Goal: Check status: Check status

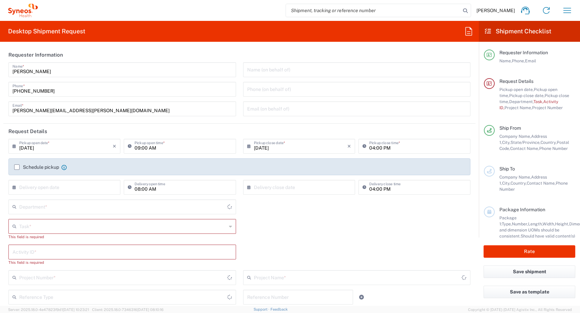
type input "[GEOGRAPHIC_DATA]"
type input "4510"
type input "[GEOGRAPHIC_DATA]"
click at [566, 7] on icon "button" at bounding box center [567, 10] width 11 height 11
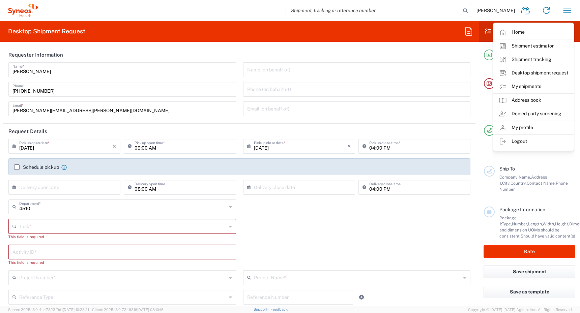
type input "Syneos Health Canada LP- [GEOGRAPHIC_DATA]"
click at [520, 86] on link "My shipments" at bounding box center [533, 86] width 80 height 13
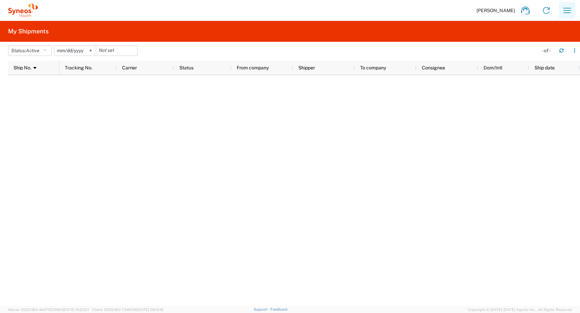
click at [565, 7] on icon "button" at bounding box center [567, 10] width 11 height 11
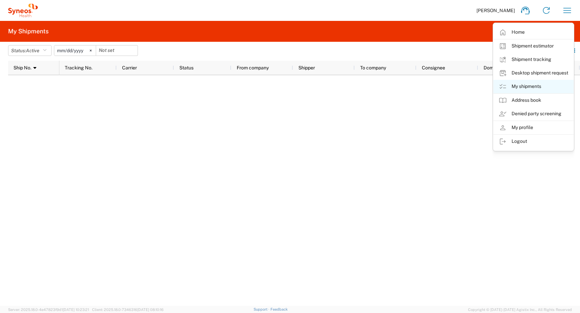
click at [522, 85] on link "My shipments" at bounding box center [533, 86] width 80 height 13
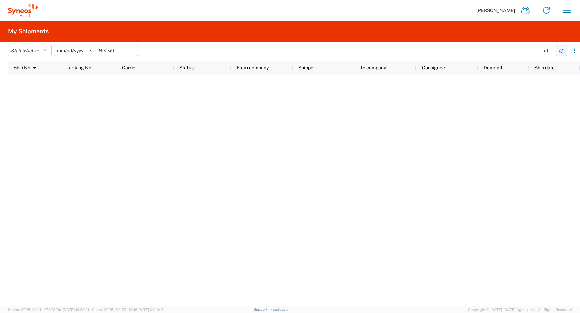
click at [562, 49] on icon "button" at bounding box center [561, 50] width 4 height 2
